Goal: Information Seeking & Learning: Learn about a topic

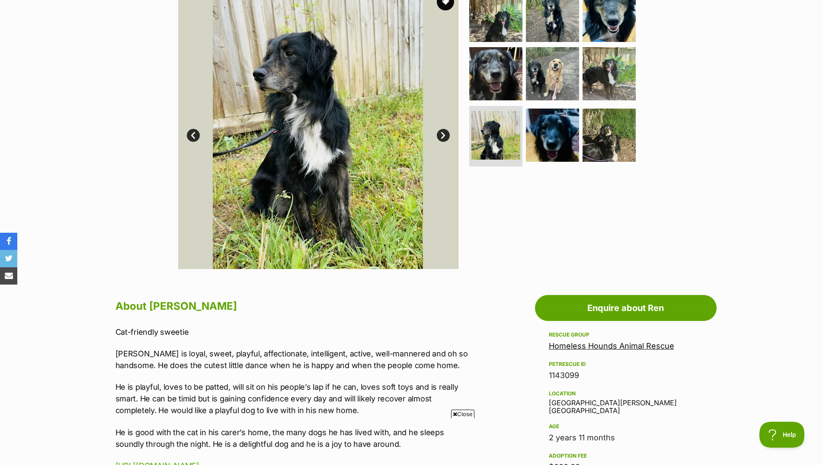
scroll to position [225, 0]
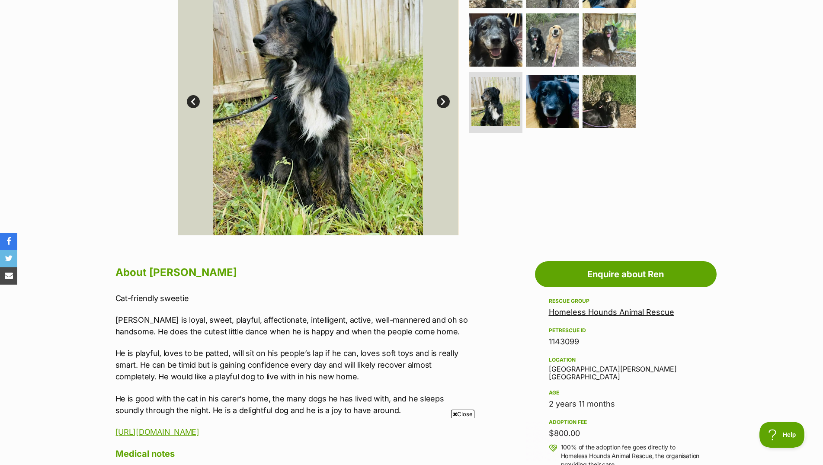
click at [623, 316] on link "Homeless Hounds Animal Rescue" at bounding box center [611, 311] width 125 height 9
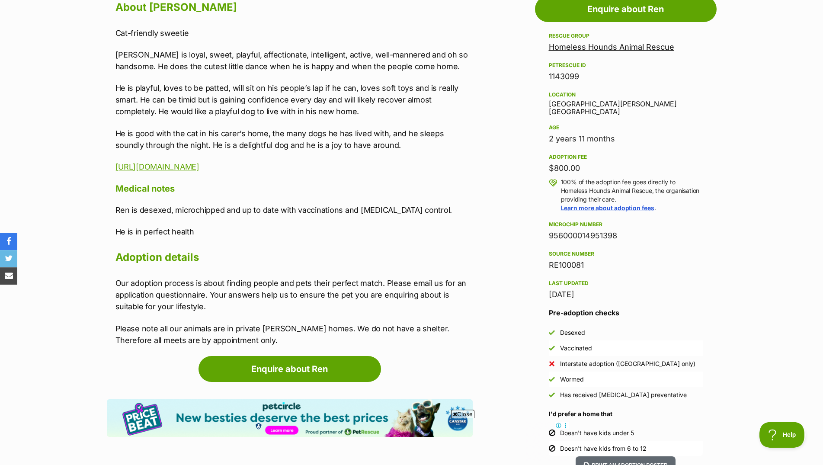
scroll to position [489, 0]
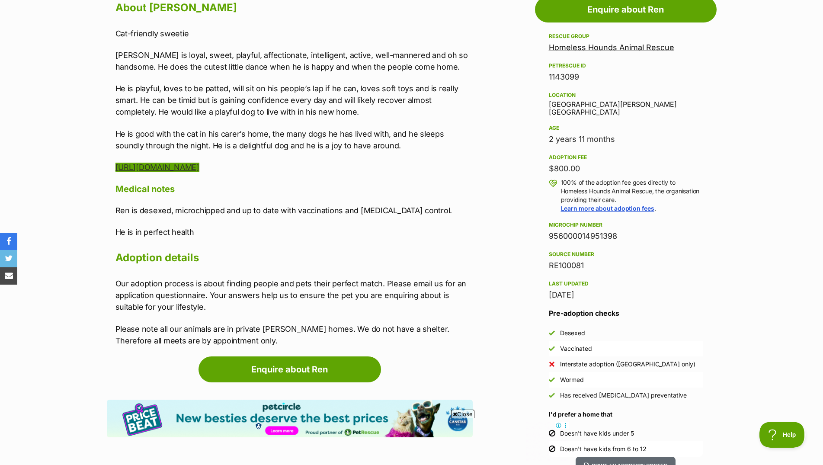
click at [172, 172] on link "https://homelesshounds.com.au/adopt/dogs/" at bounding box center [157, 167] width 84 height 9
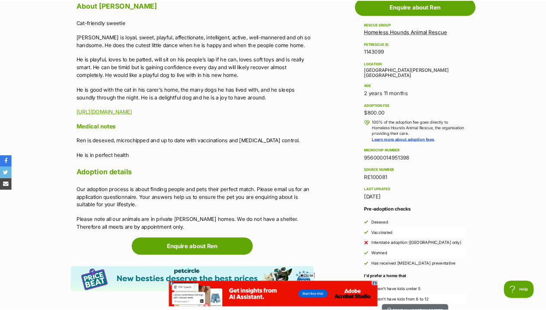
scroll to position [489, 0]
